Goal: Information Seeking & Learning: Learn about a topic

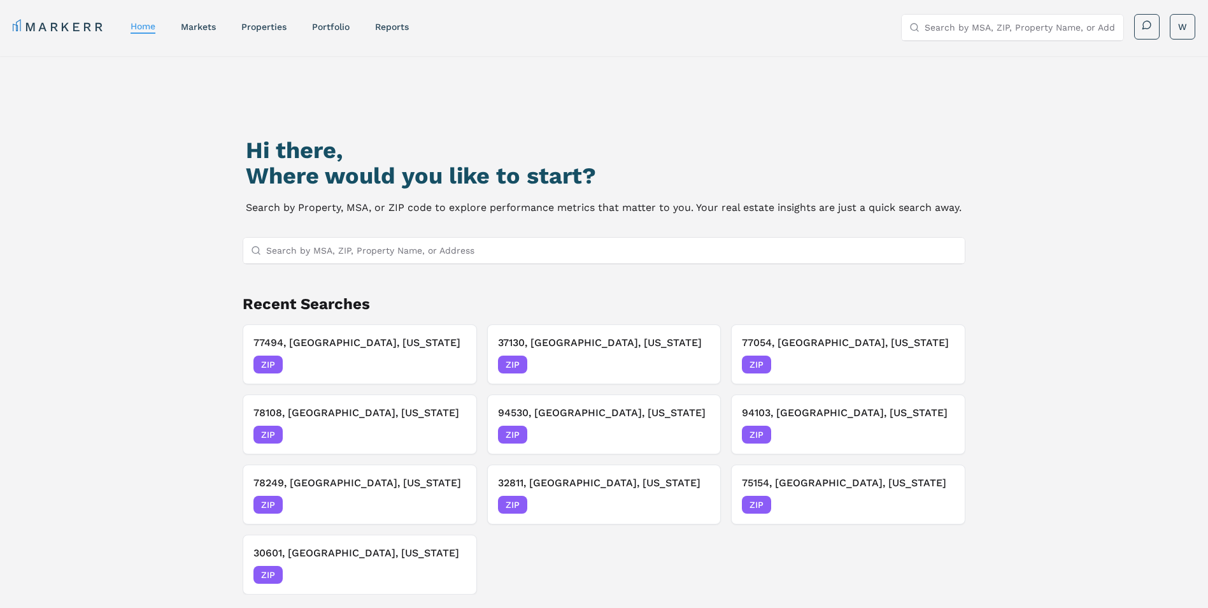
click at [413, 251] on input "Search by MSA, ZIP, Property Name, or Address" at bounding box center [612, 250] width 692 height 25
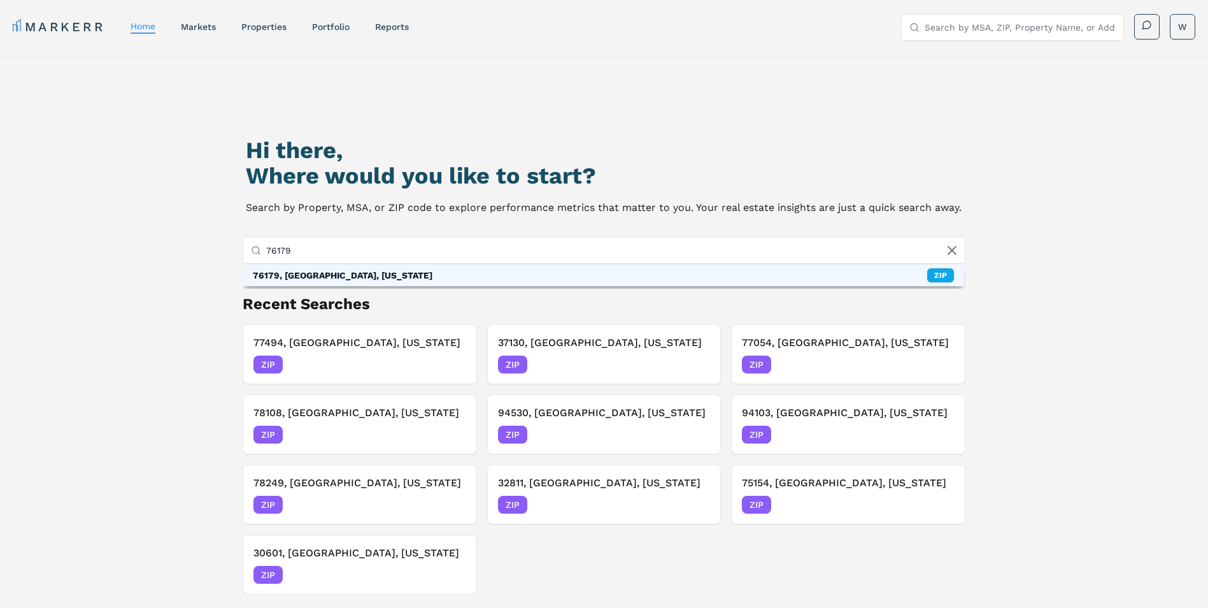
type input "76179"
click at [399, 272] on div "76179, [GEOGRAPHIC_DATA], [US_STATE] ZIP" at bounding box center [604, 275] width 722 height 22
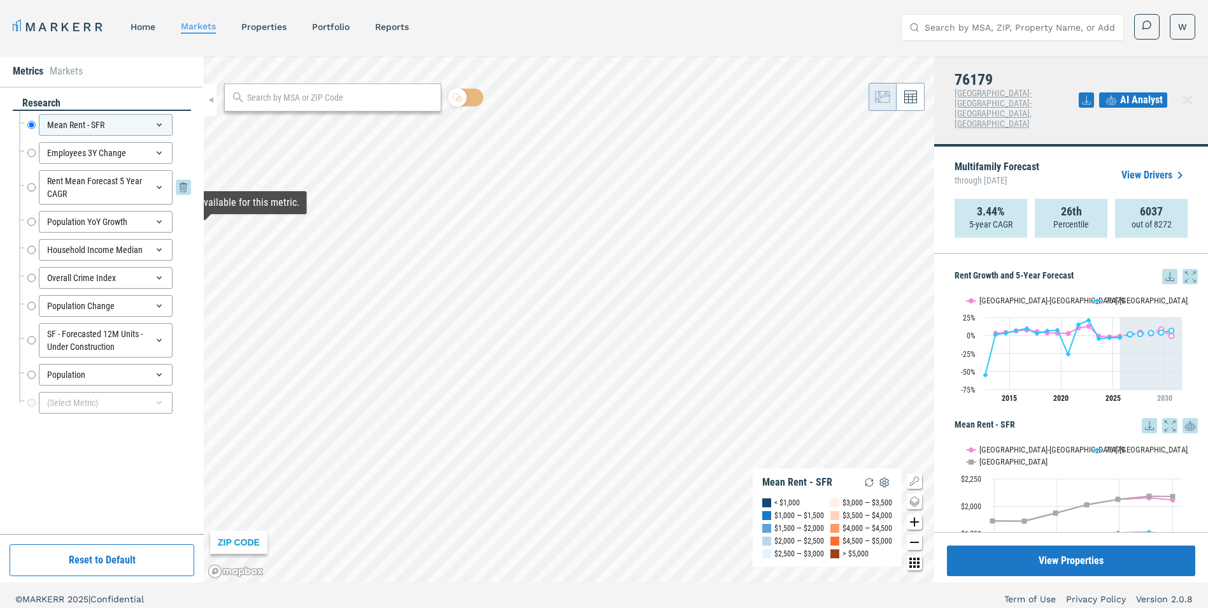
click at [31, 190] on input "Rent Mean Forecast 5 Year CAGR" at bounding box center [31, 187] width 8 height 34
radio input "false"
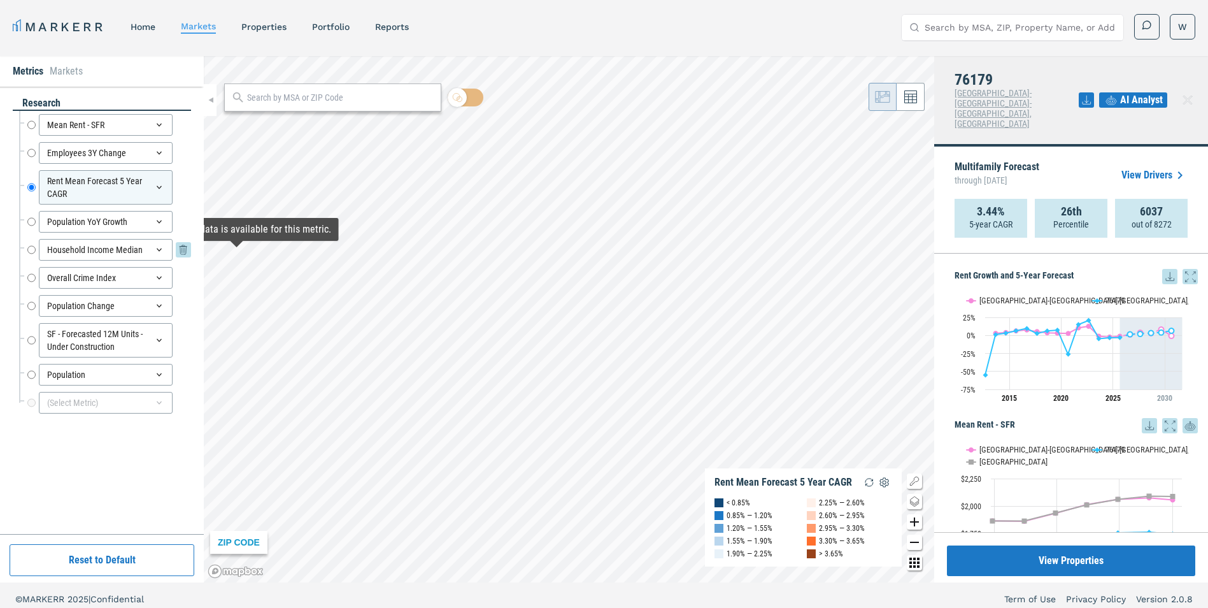
click at [29, 250] on input "Household Income Median" at bounding box center [31, 250] width 8 height 22
radio input "false"
radio input "true"
